Goal: Navigation & Orientation: Find specific page/section

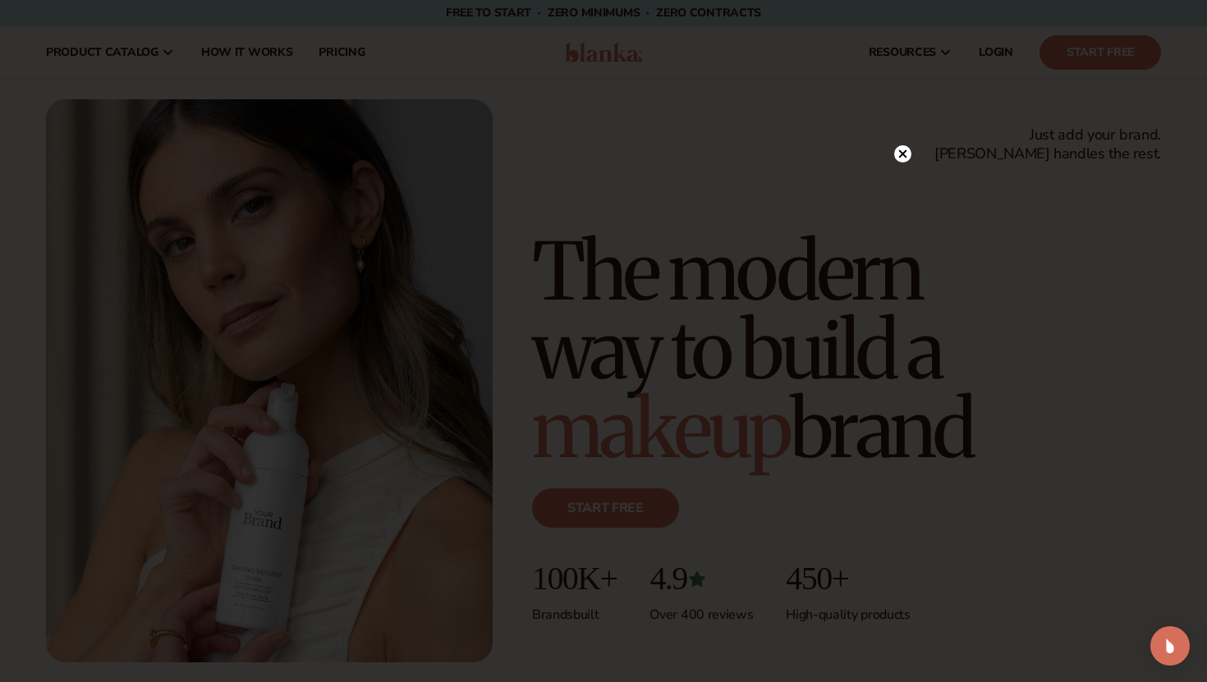
click at [908, 145] on icon at bounding box center [902, 153] width 17 height 17
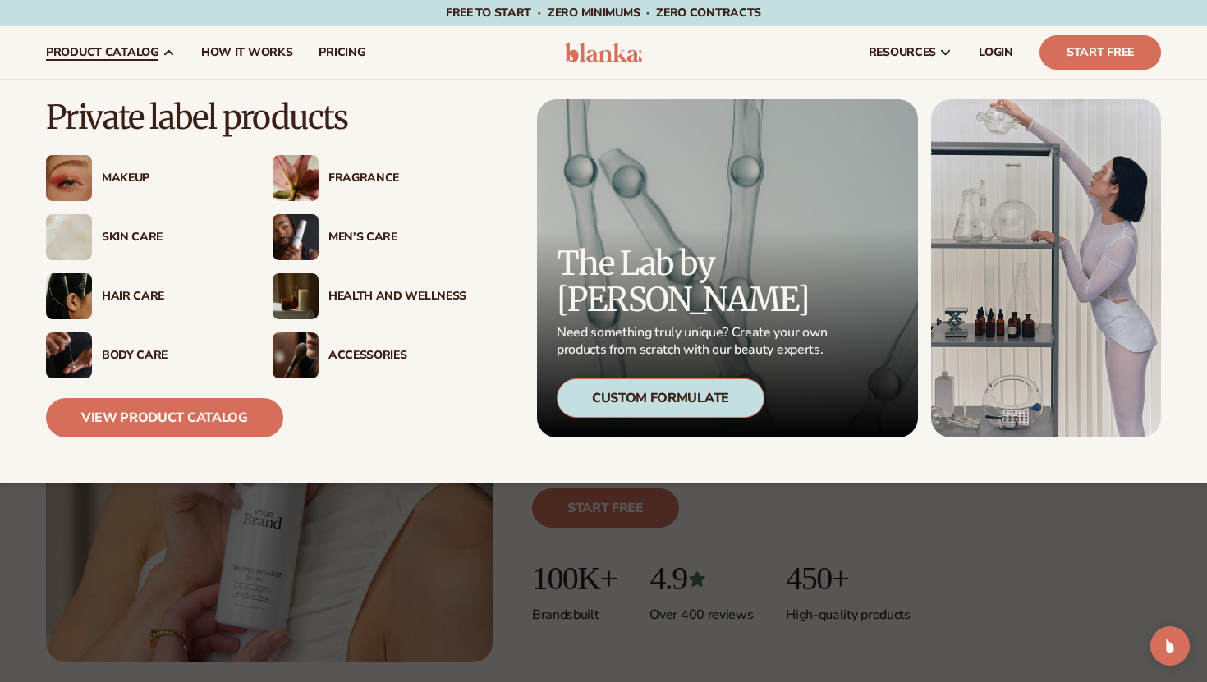
click at [96, 181] on div "Makeup" at bounding box center [166, 179] width 148 height 14
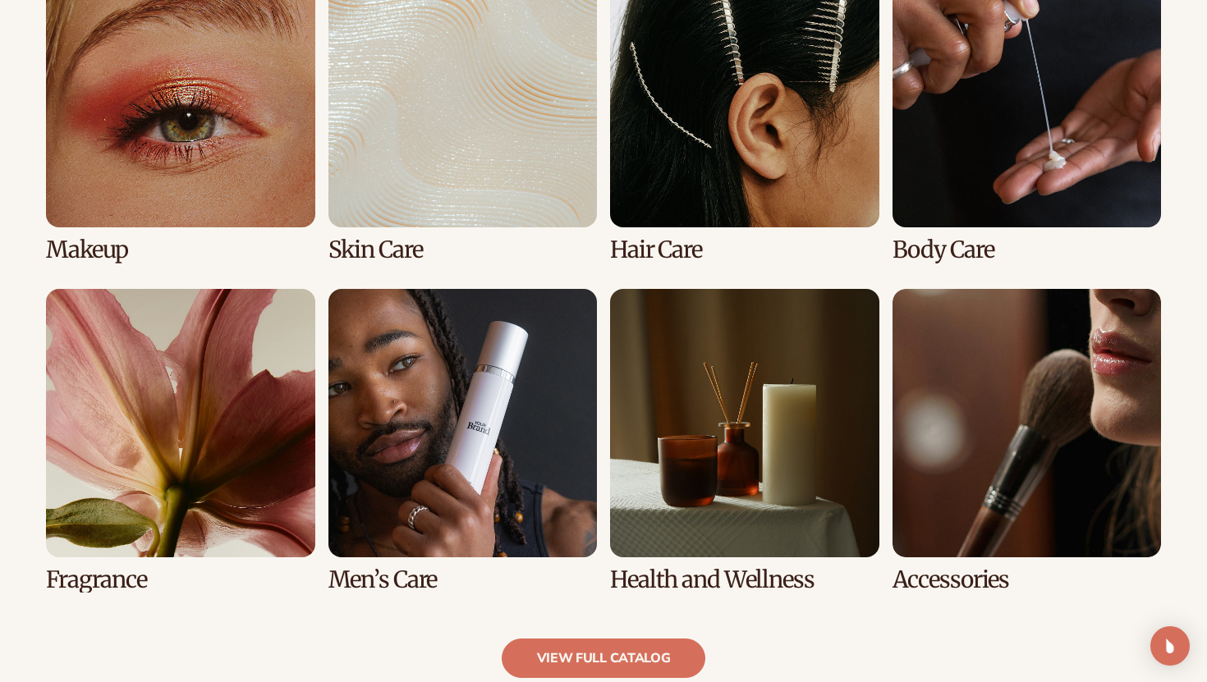
scroll to position [1386, 0]
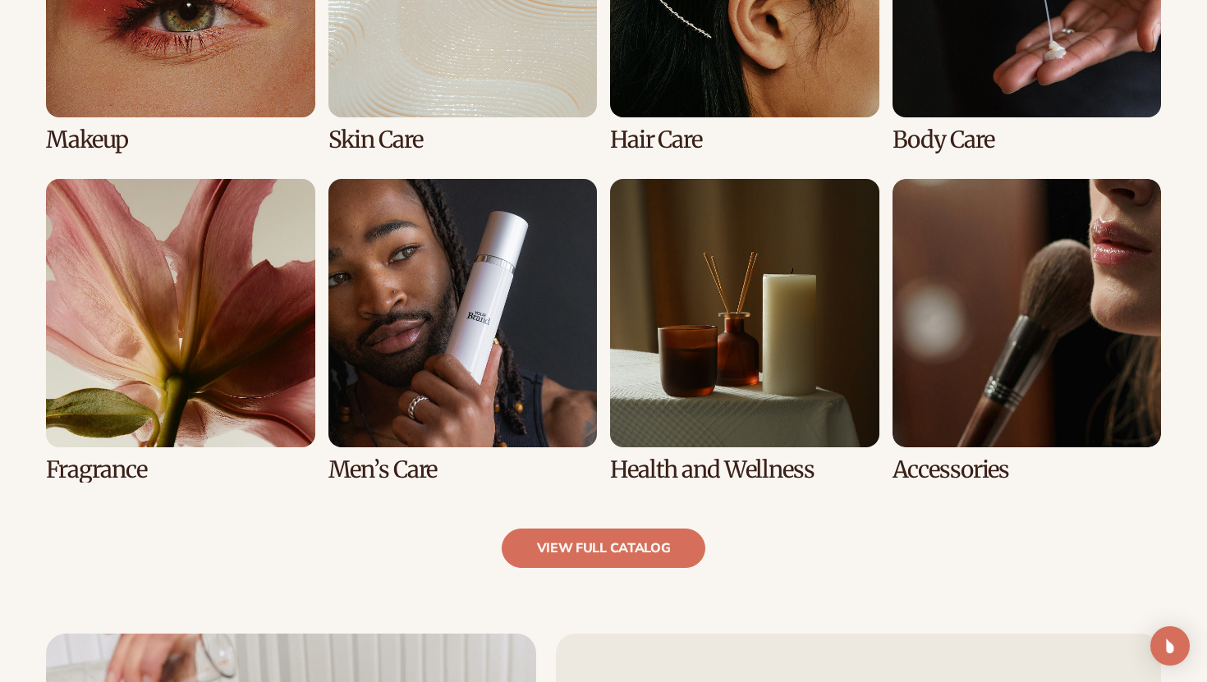
click at [140, 99] on link "1 / 8" at bounding box center [180, 1] width 269 height 304
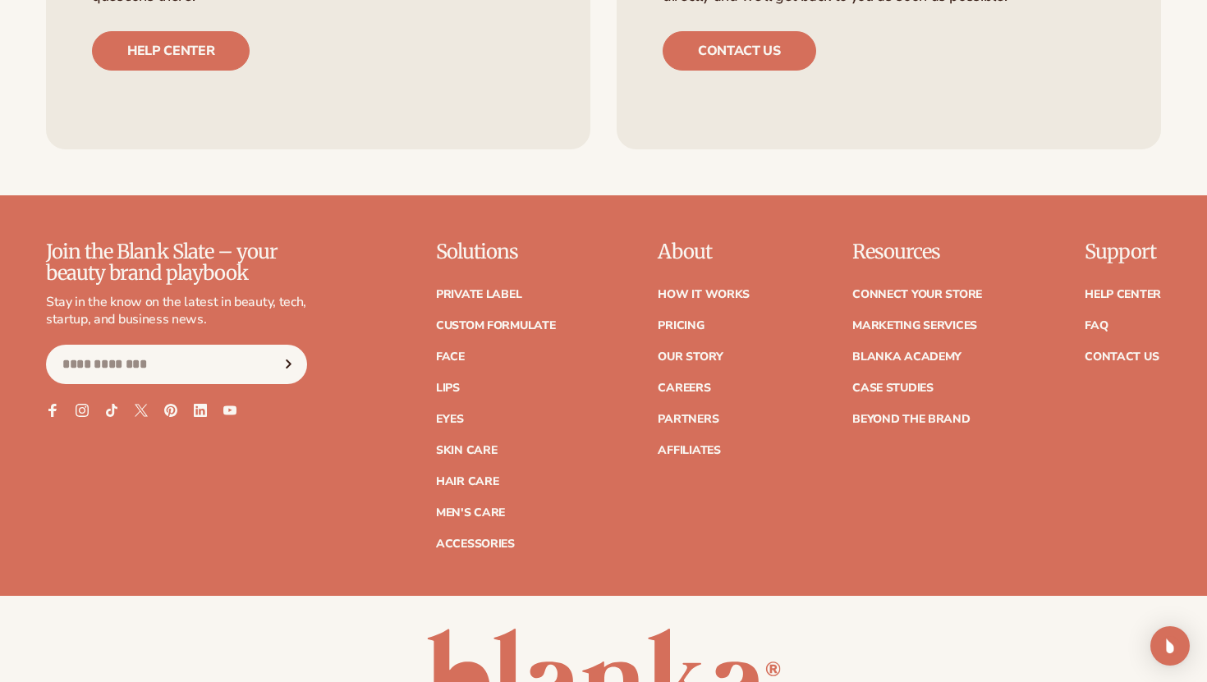
scroll to position [3268, 0]
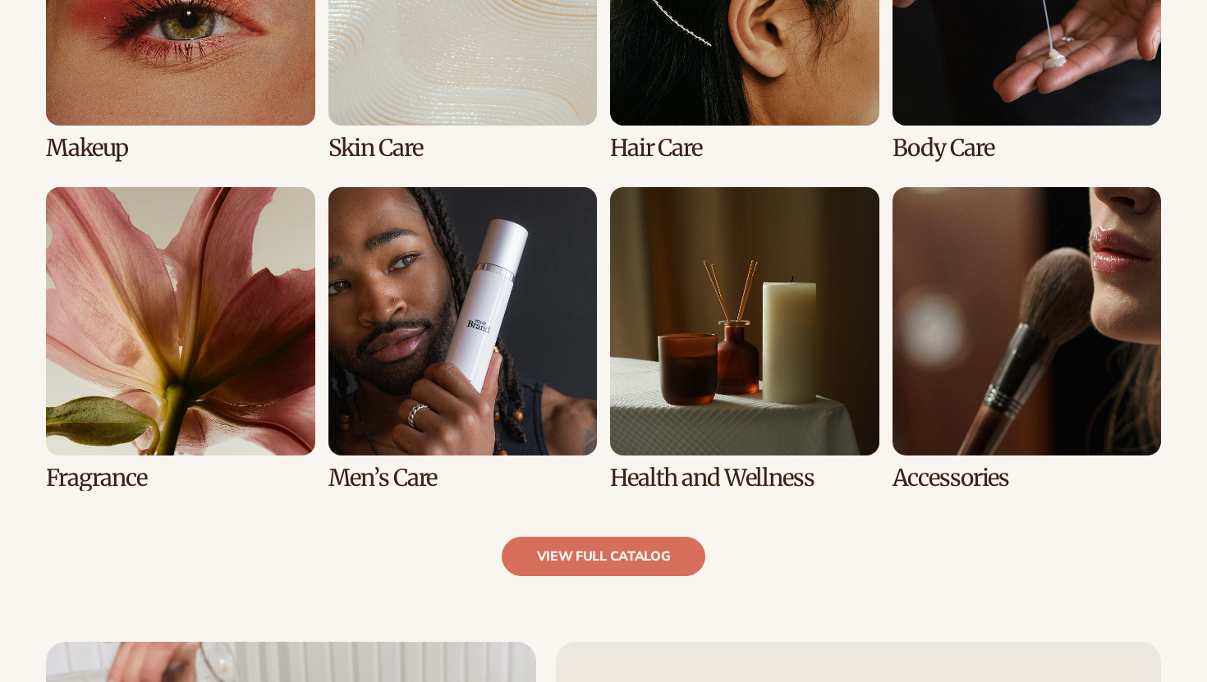
scroll to position [1386, 0]
